Goal: Information Seeking & Learning: Learn about a topic

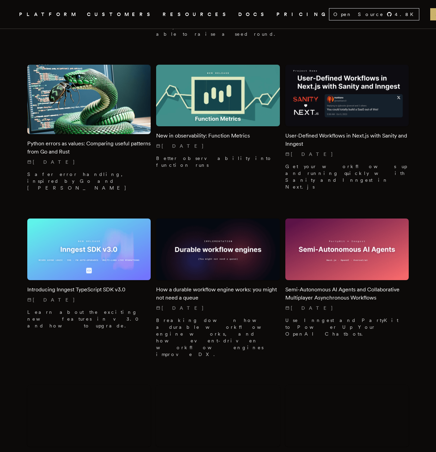
scroll to position [3803, 0]
